Goal: Communication & Community: Answer question/provide support

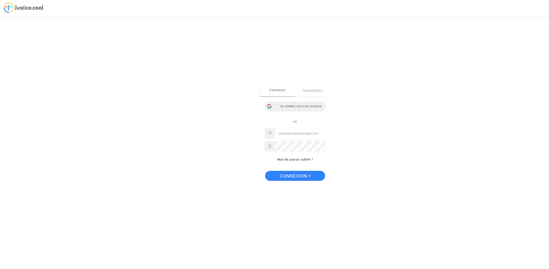
click at [304, 105] on div "Se connecter avec Google" at bounding box center [295, 106] width 61 height 10
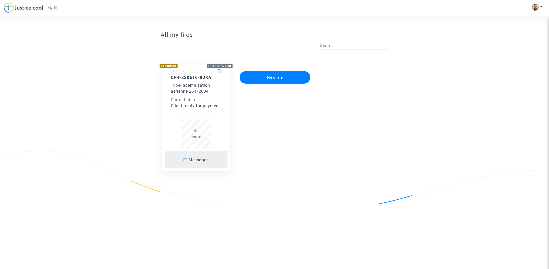
click at [198, 160] on span "Messages" at bounding box center [199, 159] width 20 height 5
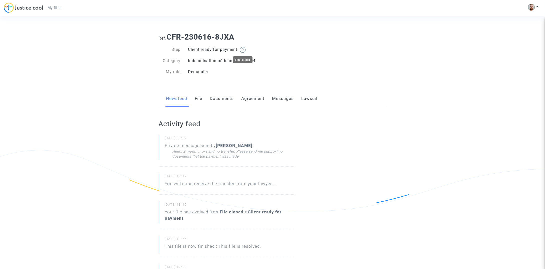
click at [245, 48] on img at bounding box center [243, 50] width 6 height 6
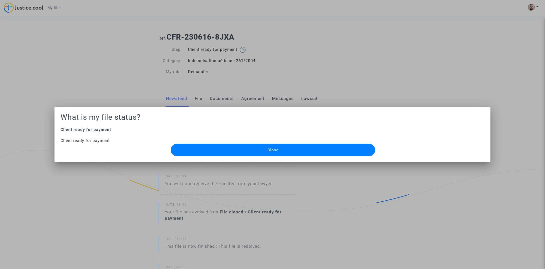
click at [213, 147] on button "Close" at bounding box center [273, 150] width 205 height 13
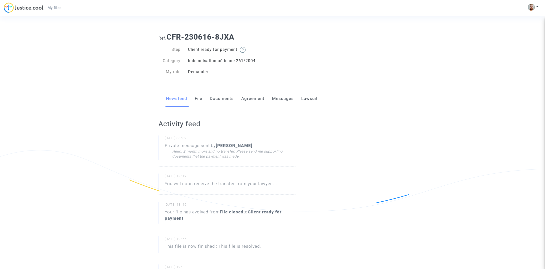
click at [312, 100] on link "Lawsuit" at bounding box center [310, 98] width 17 height 17
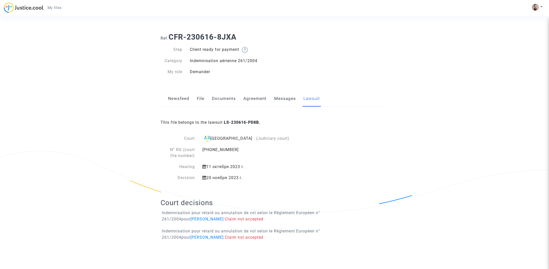
click at [277, 100] on link "Messages" at bounding box center [285, 98] width 22 height 17
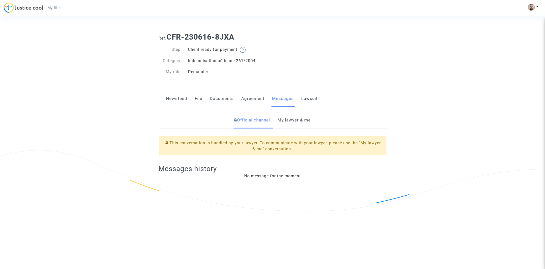
click at [291, 120] on link "My lawyer & me" at bounding box center [294, 120] width 33 height 17
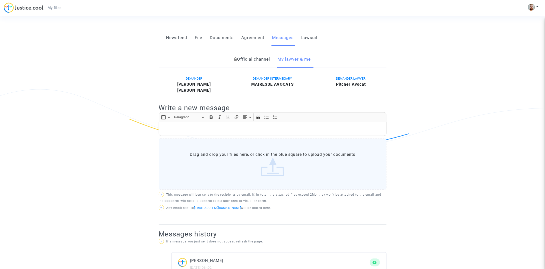
scroll to position [61, 0]
click at [313, 38] on link "Lawsuit" at bounding box center [310, 38] width 17 height 17
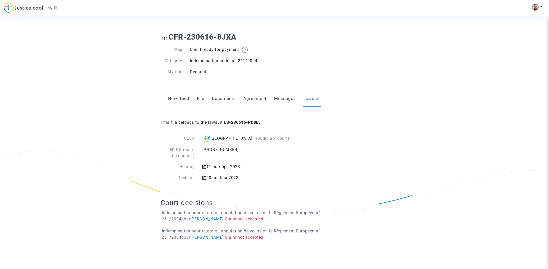
click at [250, 100] on link "Agreement" at bounding box center [254, 98] width 23 height 17
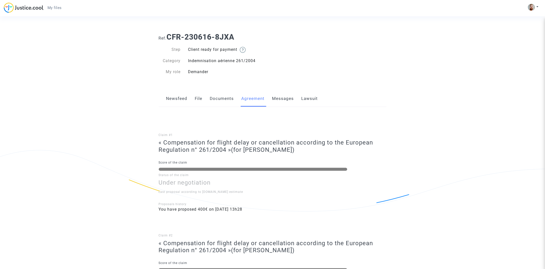
click at [221, 98] on link "Documents" at bounding box center [222, 98] width 24 height 17
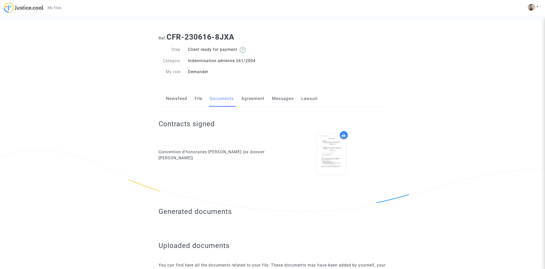
click at [194, 99] on div "Newsfeed File Documents Agreement Messages Lawsuit" at bounding box center [273, 98] width 228 height 17
click at [197, 99] on link "File" at bounding box center [199, 98] width 8 height 17
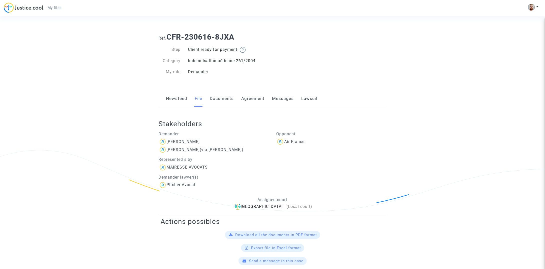
drag, startPoint x: 132, startPoint y: 118, endPoint x: 122, endPoint y: -25, distance: 143.1
click at [177, 101] on link "Newsfeed" at bounding box center [176, 98] width 21 height 17
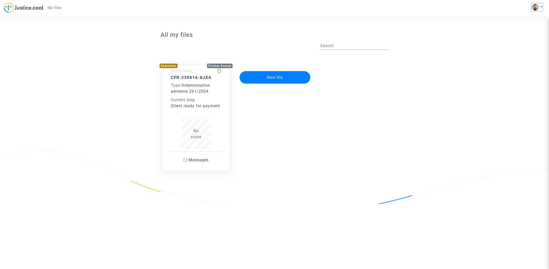
click at [539, 7] on button at bounding box center [537, 8] width 11 height 8
click at [521, 26] on link "Settings" at bounding box center [523, 26] width 40 height 8
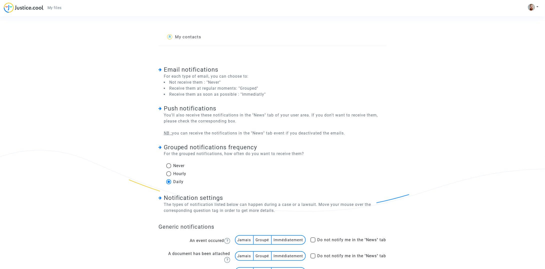
drag, startPoint x: 411, startPoint y: 86, endPoint x: 392, endPoint y: -31, distance: 118.3
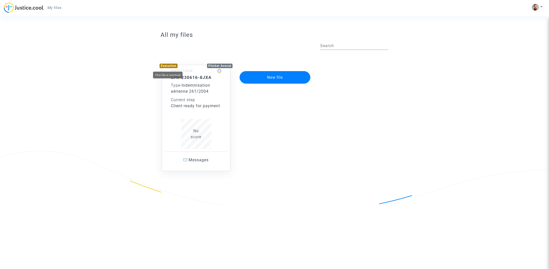
click at [166, 66] on div "Execution" at bounding box center [169, 66] width 18 height 5
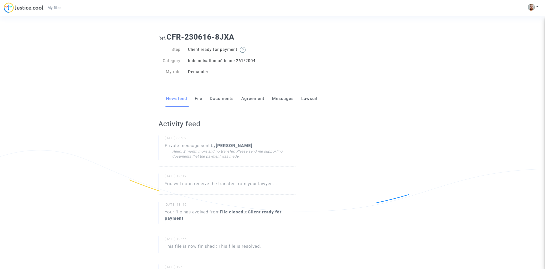
click at [199, 98] on link "File" at bounding box center [199, 98] width 8 height 17
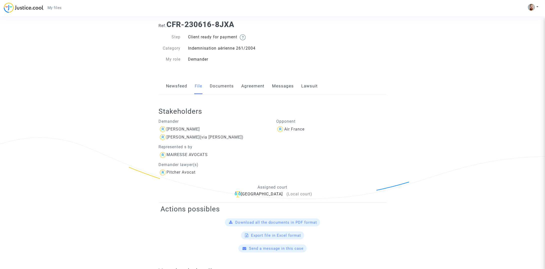
scroll to position [19, 0]
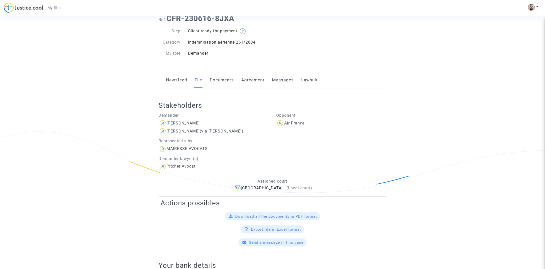
click at [273, 83] on link "Messages" at bounding box center [283, 80] width 22 height 17
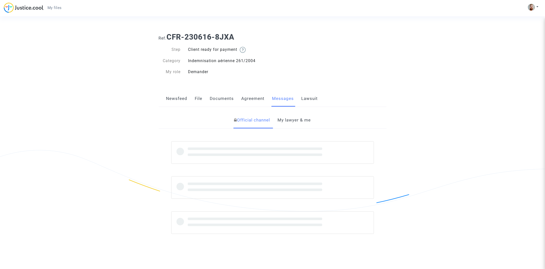
click at [308, 100] on link "Lawsuit" at bounding box center [310, 98] width 17 height 17
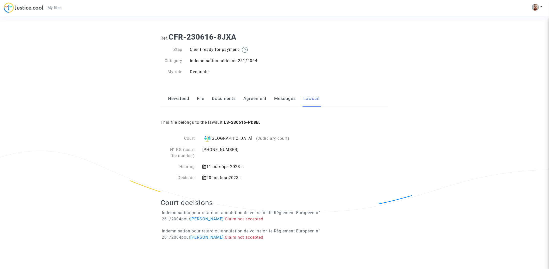
click at [279, 98] on link "Messages" at bounding box center [285, 98] width 22 height 17
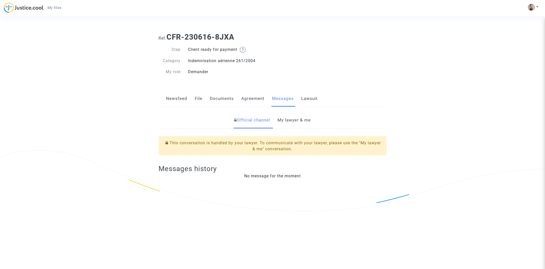
click at [285, 117] on link "My lawyer & me" at bounding box center [294, 120] width 33 height 17
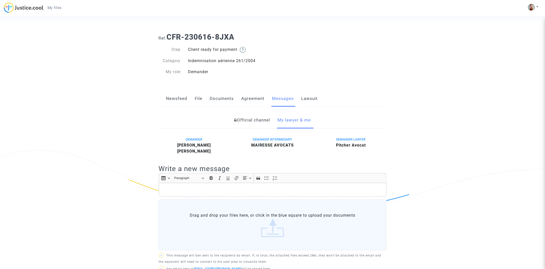
drag, startPoint x: 251, startPoint y: 146, endPoint x: 293, endPoint y: 145, distance: 42.3
click at [293, 145] on div "MAIRESSE AVOCATS" at bounding box center [272, 145] width 71 height 6
copy b "MAIRESSE AVOCATS"
click at [213, 97] on link "Documents" at bounding box center [222, 98] width 24 height 17
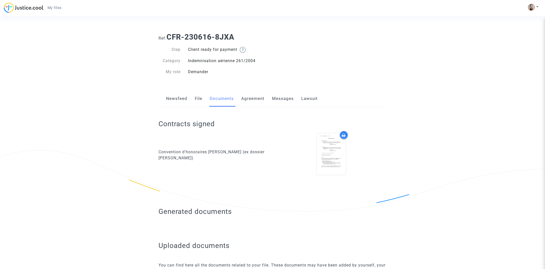
click at [197, 97] on link "File" at bounding box center [199, 98] width 8 height 17
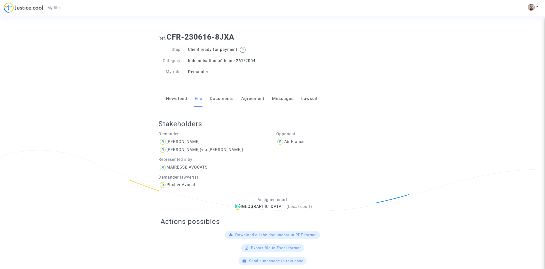
click at [176, 98] on link "Newsfeed" at bounding box center [176, 98] width 21 height 17
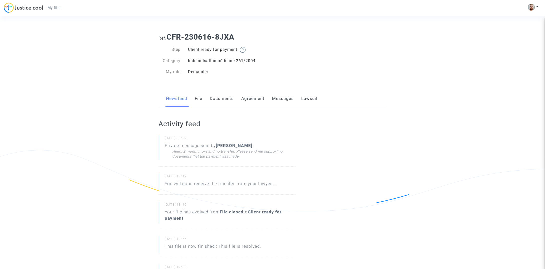
click at [252, 98] on link "Agreement" at bounding box center [253, 98] width 23 height 17
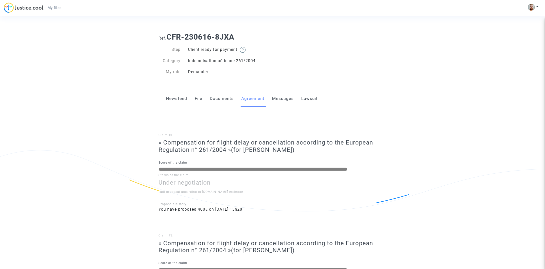
click at [217, 101] on link "Documents" at bounding box center [222, 98] width 24 height 17
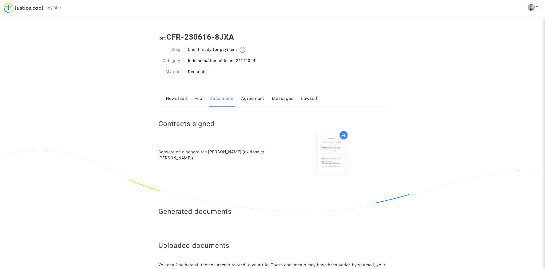
click at [288, 100] on link "Messages" at bounding box center [283, 98] width 22 height 17
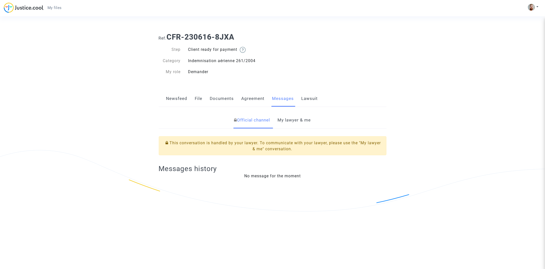
click at [180, 101] on link "Newsfeed" at bounding box center [176, 98] width 21 height 17
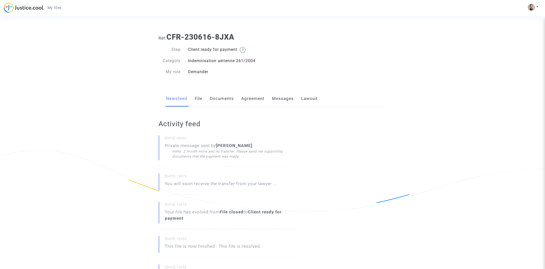
click at [200, 100] on link "File" at bounding box center [199, 98] width 8 height 17
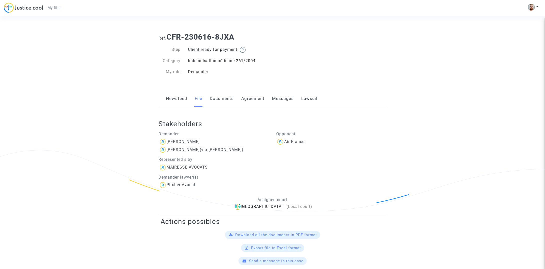
click at [223, 100] on link "Documents" at bounding box center [222, 98] width 24 height 17
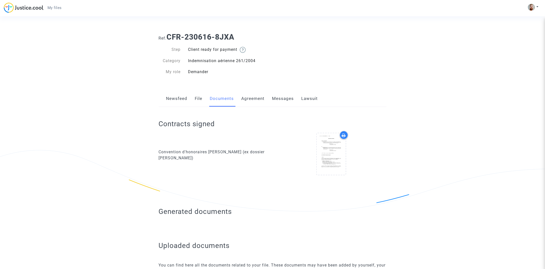
click at [252, 101] on link "Agreement" at bounding box center [253, 98] width 23 height 17
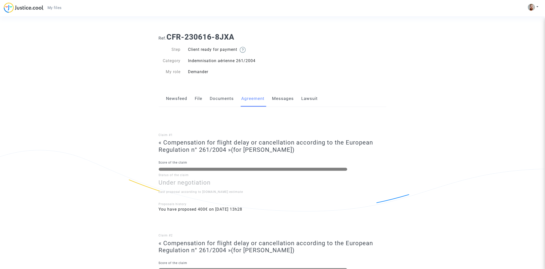
click at [224, 100] on link "Documents" at bounding box center [222, 98] width 24 height 17
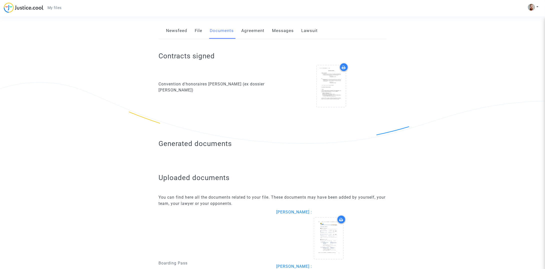
scroll to position [69, 0]
click at [280, 30] on link "Messages" at bounding box center [283, 29] width 22 height 17
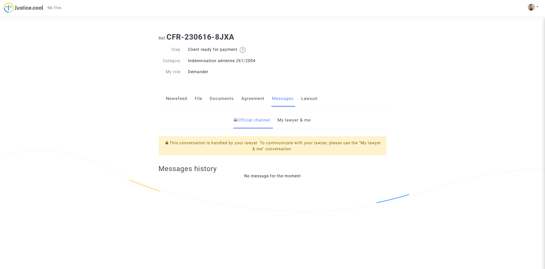
click at [294, 121] on link "My lawyer & me" at bounding box center [294, 120] width 33 height 17
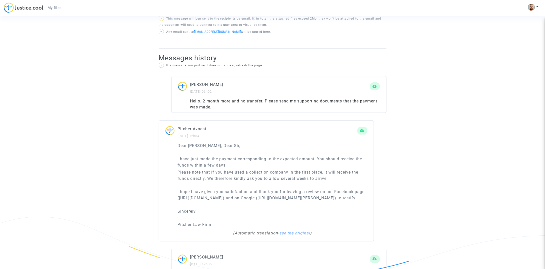
scroll to position [258, 0]
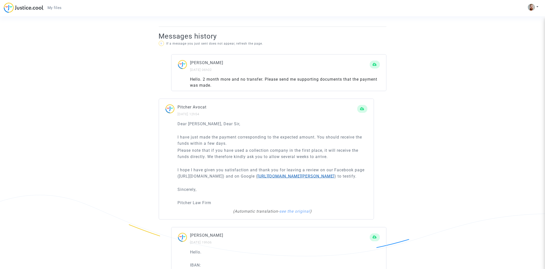
click at [258, 178] on link "[URL][DOMAIN_NAME][PERSON_NAME]" at bounding box center [296, 176] width 77 height 5
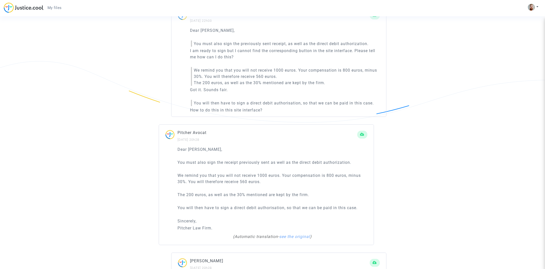
scroll to position [1130, 0]
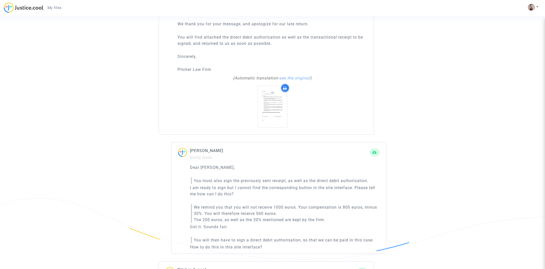
drag, startPoint x: 482, startPoint y: 140, endPoint x: 477, endPoint y: 58, distance: 82.9
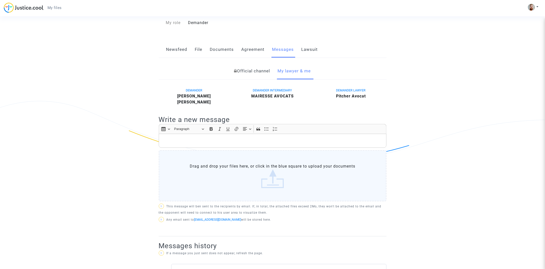
scroll to position [0, 0]
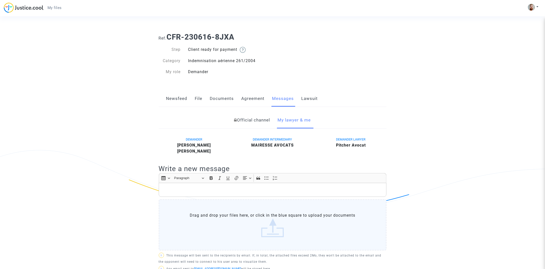
click at [182, 98] on link "Newsfeed" at bounding box center [176, 98] width 21 height 17
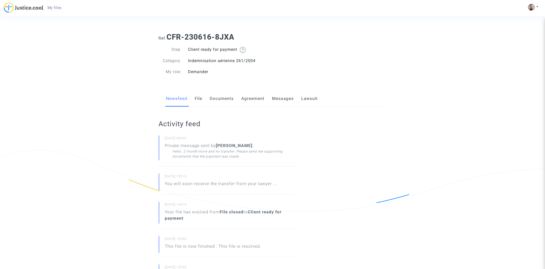
drag, startPoint x: 266, startPoint y: 145, endPoint x: 221, endPoint y: 145, distance: 44.5
click at [218, 145] on b "[PERSON_NAME]" at bounding box center [234, 145] width 37 height 5
copy b "[PERSON_NAME]"
click at [455, 94] on div "Ref. CFR-230616-8JXA Step Client ready for payment Category Indemnisation aérie…" at bounding box center [272, 231] width 545 height 405
click at [284, 100] on link "Messages" at bounding box center [283, 98] width 22 height 17
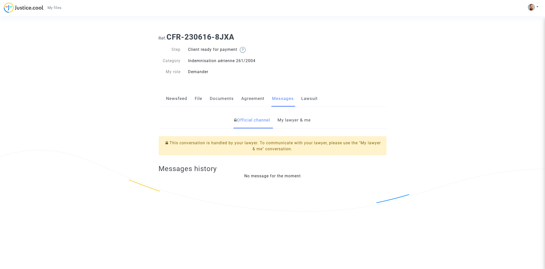
click at [293, 117] on link "My lawyer & me" at bounding box center [294, 120] width 33 height 17
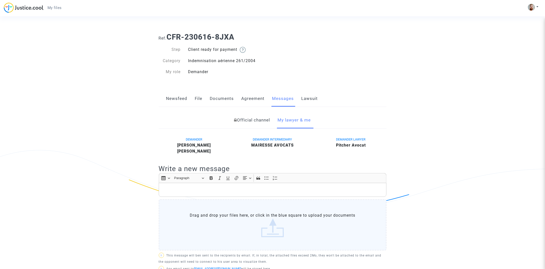
click at [272, 192] on p "Rich Text Editor, main" at bounding box center [272, 190] width 223 height 6
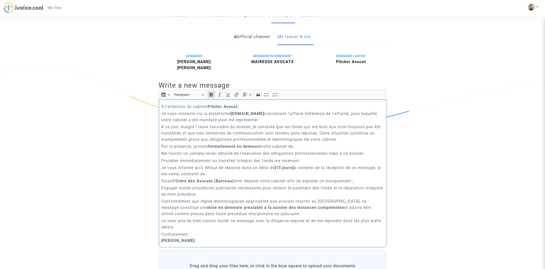
scroll to position [91, 0]
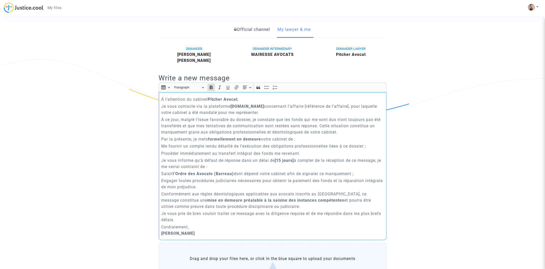
drag, startPoint x: 282, startPoint y: 160, endPoint x: 278, endPoint y: 159, distance: 4.0
click at [278, 159] on strong "[15 jours]" at bounding box center [284, 160] width 19 height 5
click at [279, 159] on strong "[15 jours]" at bounding box center [284, 160] width 19 height 5
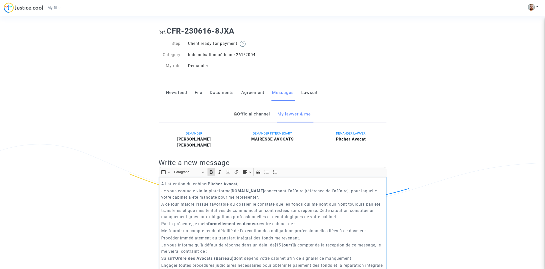
scroll to position [0, 0]
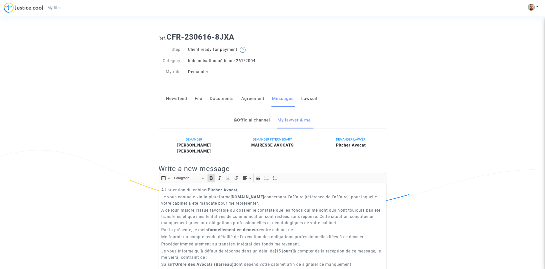
drag, startPoint x: 243, startPoint y: 35, endPoint x: 169, endPoint y: 35, distance: 74.3
click at [169, 35] on h1 "Ref. CFR-230616-8JXA" at bounding box center [273, 37] width 228 height 9
copy b "CFR-230616-8JXA"
drag, startPoint x: 298, startPoint y: 195, endPoint x: 342, endPoint y: 194, distance: 44.0
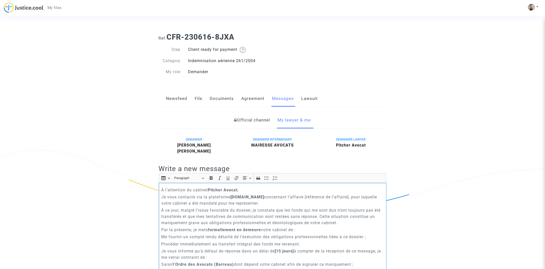
click at [342, 194] on p "Je vous contacte via la plateforme justice.cool concernant l’affaire [référence…" at bounding box center [272, 200] width 223 height 13
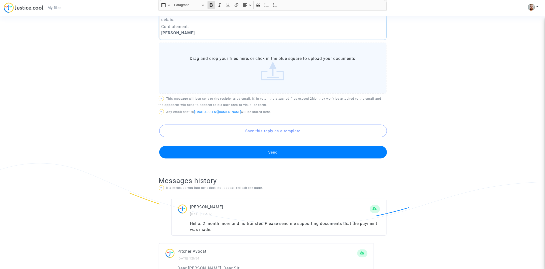
scroll to position [291, 0]
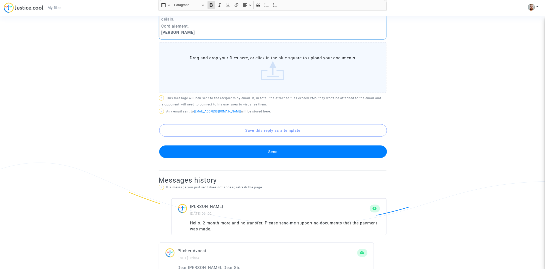
click at [283, 151] on button "Send" at bounding box center [273, 151] width 228 height 13
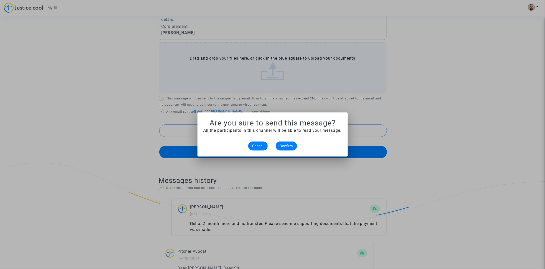
scroll to position [0, 0]
click at [288, 147] on span "Confirm" at bounding box center [286, 146] width 13 height 5
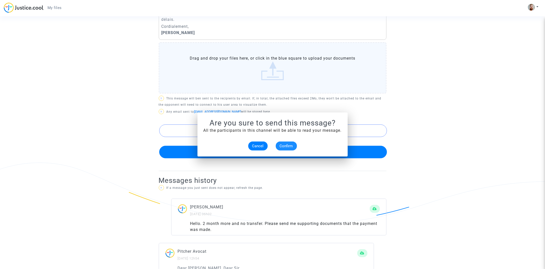
scroll to position [291, 0]
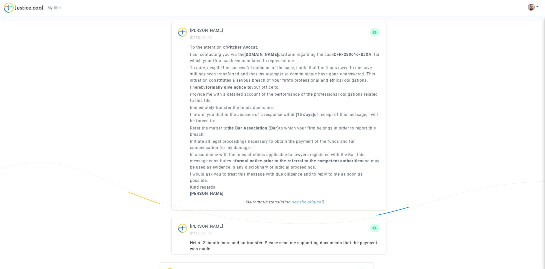
click at [313, 200] on link "see the original" at bounding box center [307, 202] width 31 height 5
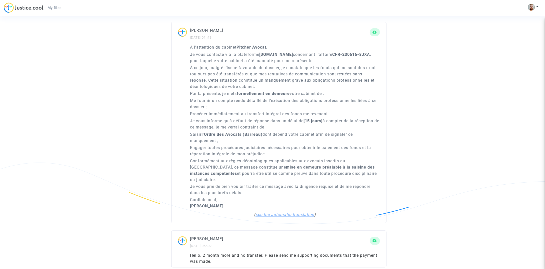
click at [307, 212] on link "see the automatic translation" at bounding box center [285, 214] width 59 height 5
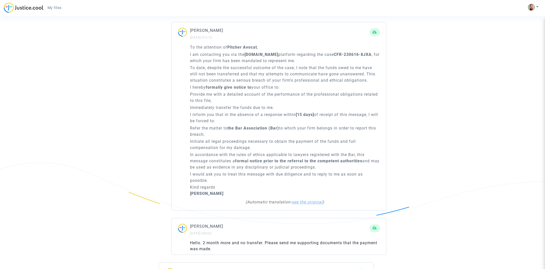
click at [320, 202] on link "see the original" at bounding box center [307, 202] width 31 height 5
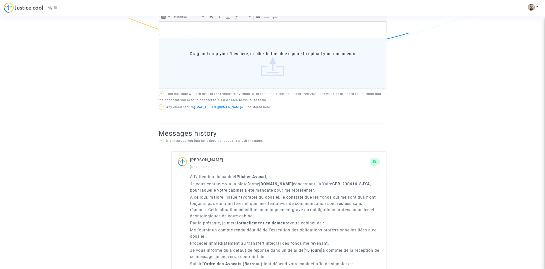
scroll to position [168, 0]
